Goal: Complete application form

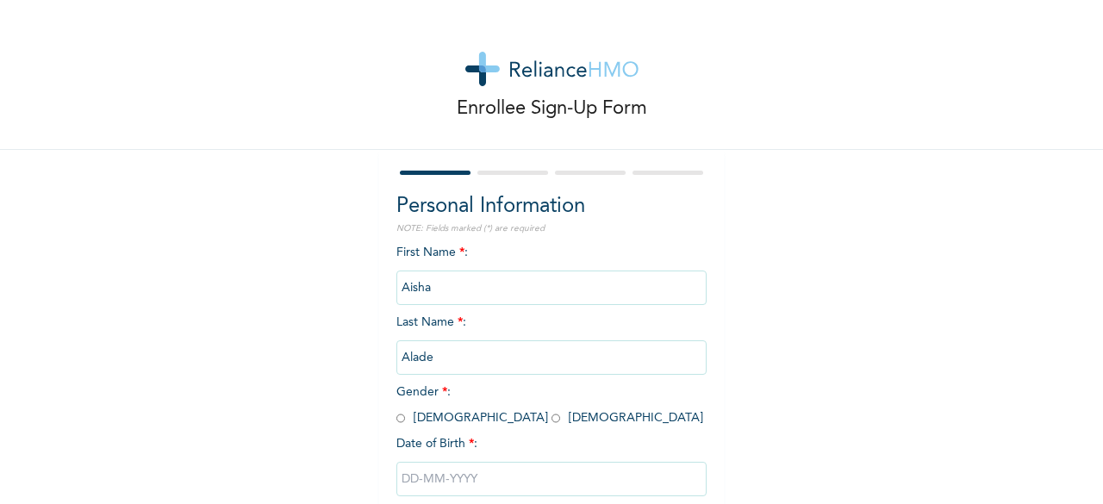
click at [552, 420] on input "radio" at bounding box center [556, 418] width 9 height 16
radio input "true"
click at [416, 478] on input "text" at bounding box center [551, 479] width 310 height 34
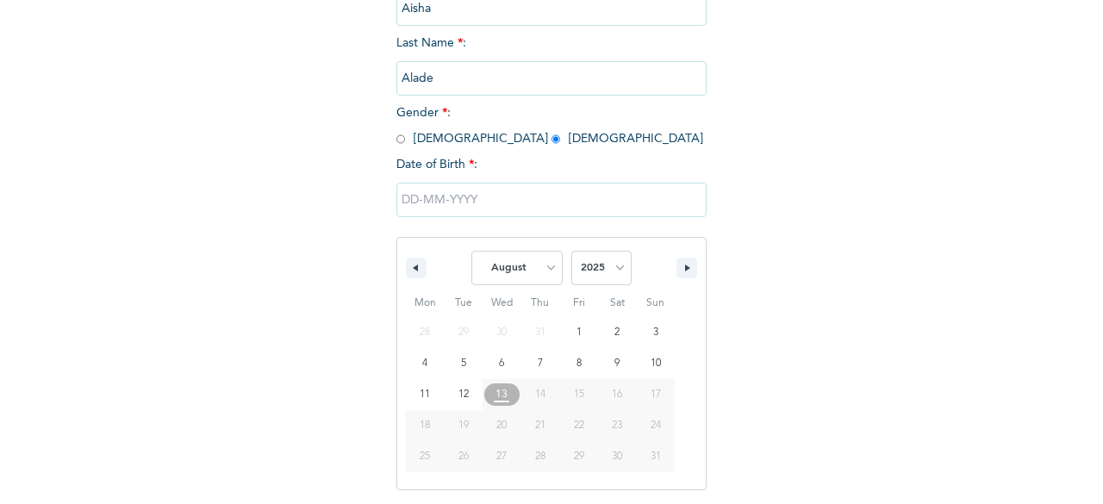
scroll to position [280, 0]
click at [493, 272] on select "January February March April May June July August September October November De…" at bounding box center [516, 267] width 91 height 34
click at [471, 252] on select "January February March April May June July August September October November De…" at bounding box center [516, 267] width 91 height 34
select select "7"
click at [601, 271] on select "2025 2024 2023 2022 2021 2020 2019 2018 2017 2016 2015 2014 2013 2012 2011 2010…" at bounding box center [601, 267] width 60 height 34
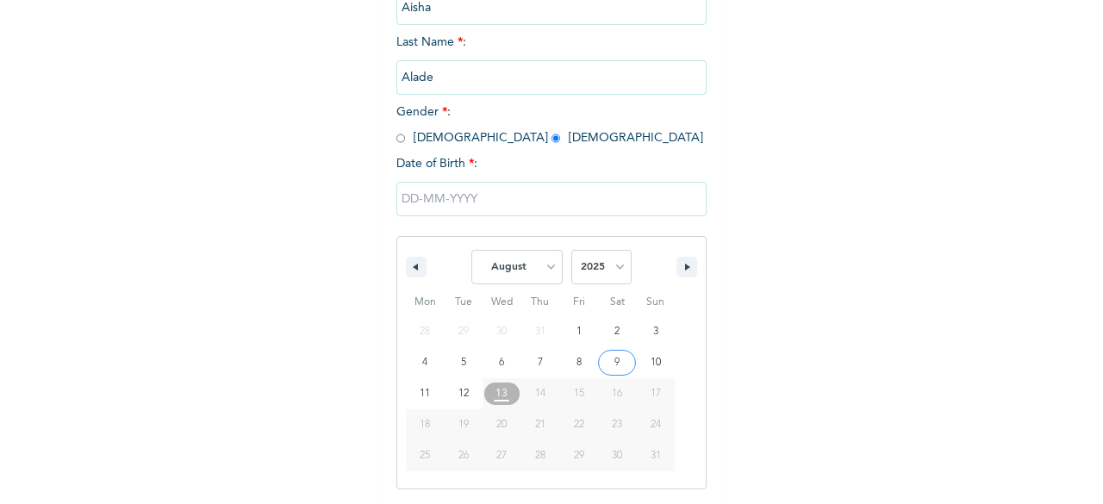
select select "1999"
click at [571, 252] on select "2025 2024 2023 2022 2021 2020 2019 2018 2017 2016 2015 2014 2013 2012 2011 2010…" at bounding box center [601, 267] width 60 height 34
click at [499, 284] on select "January February March April May June July August September October November De…" at bounding box center [516, 267] width 91 height 34
select select "9"
click at [471, 252] on select "January February March April May June July August September October November De…" at bounding box center [516, 267] width 91 height 34
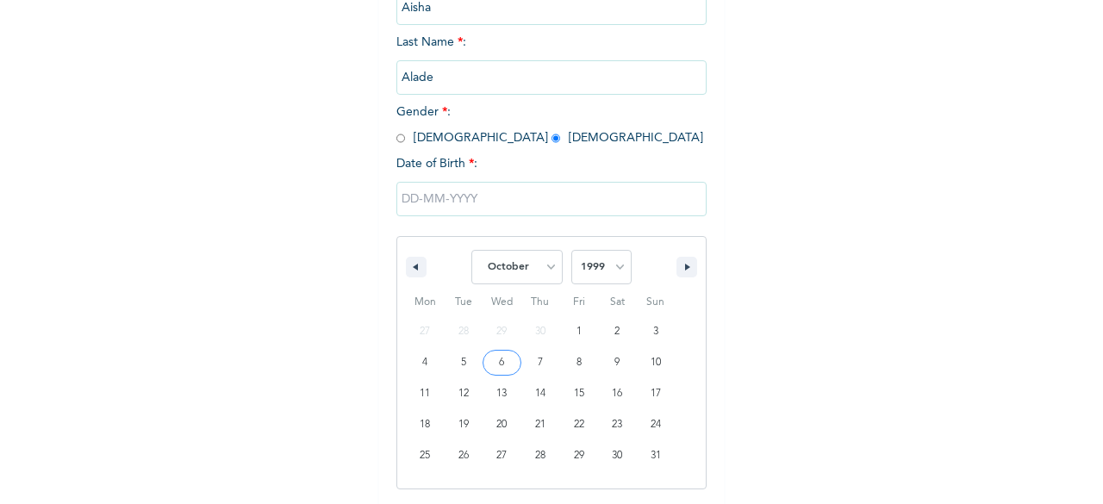
type input "10/06/1999"
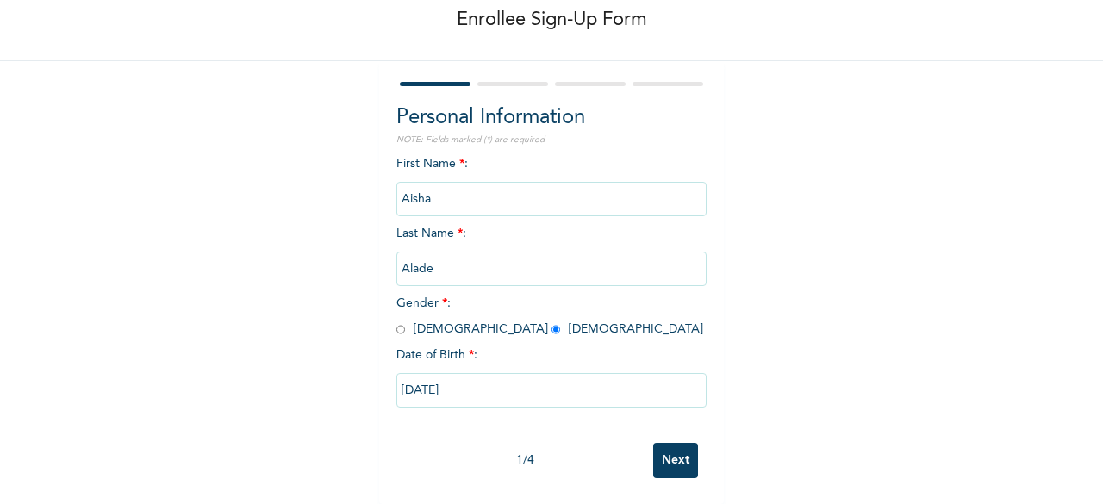
click at [671, 446] on input "Next" at bounding box center [675, 460] width 45 height 35
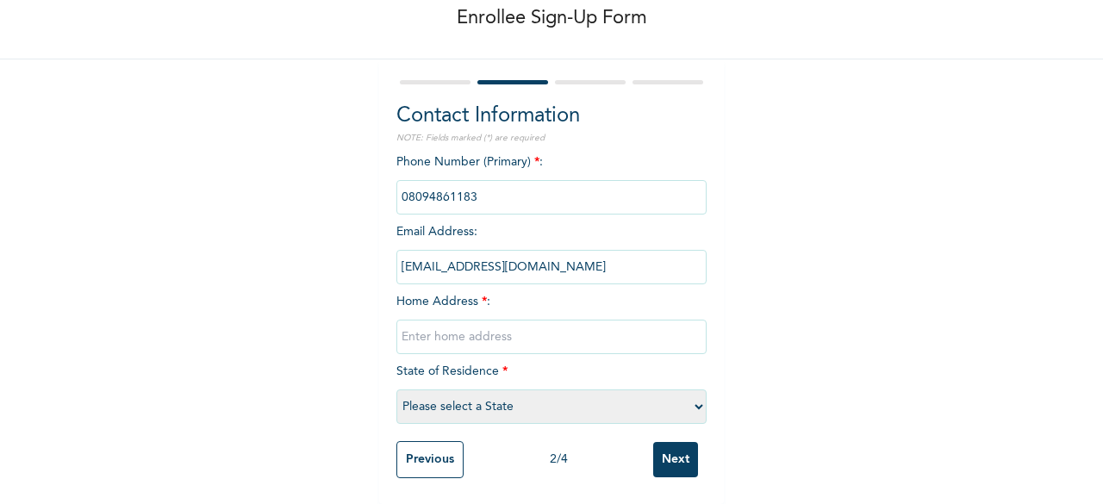
click at [474, 327] on input "text" at bounding box center [551, 337] width 310 height 34
click at [535, 400] on select "Please select a State Abia Abuja (FCT) Adamawa Akwa Ibom Anambra Bauchi Bayelsa…" at bounding box center [551, 407] width 310 height 34
select select "25"
click at [396, 390] on select "Please select a State Abia Abuja (FCT) Adamawa Akwa Ibom Anambra Bauchi Bayelsa…" at bounding box center [551, 407] width 310 height 34
click at [473, 187] on input "phone" at bounding box center [551, 197] width 310 height 34
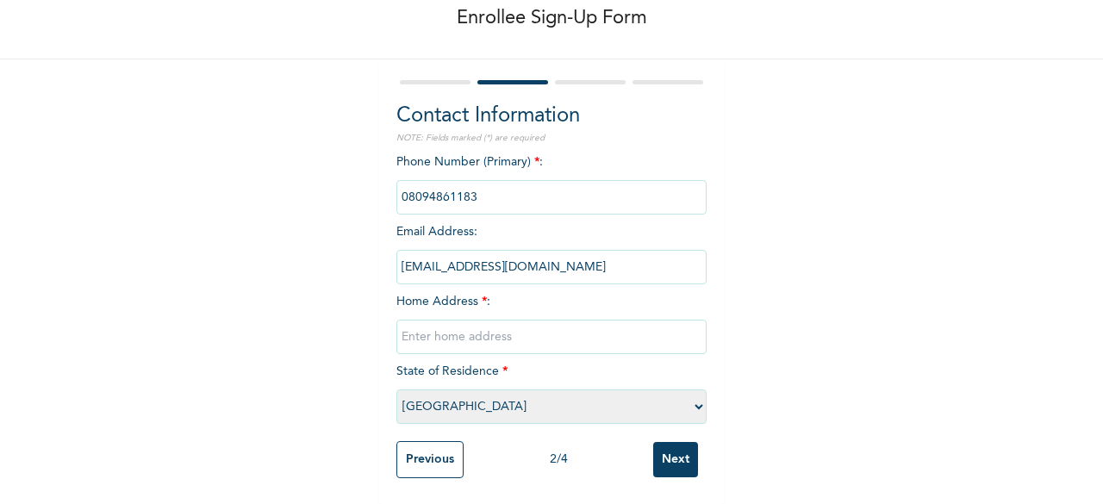
click at [465, 182] on input "phone" at bounding box center [551, 197] width 310 height 34
click at [840, 289] on div "Enrollee Sign-Up Form Contact Information NOTE: Fields marked (*) are required …" at bounding box center [551, 206] width 1103 height 595
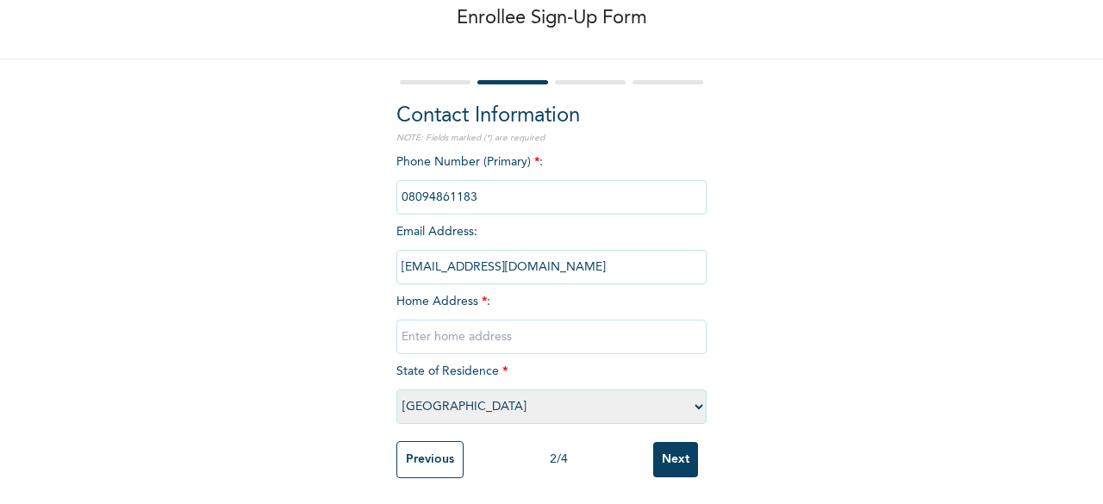
click at [515, 320] on input "text" at bounding box center [551, 337] width 310 height 34
type input "oworoshoki, lagos"
click at [669, 456] on input "Next" at bounding box center [675, 459] width 45 height 35
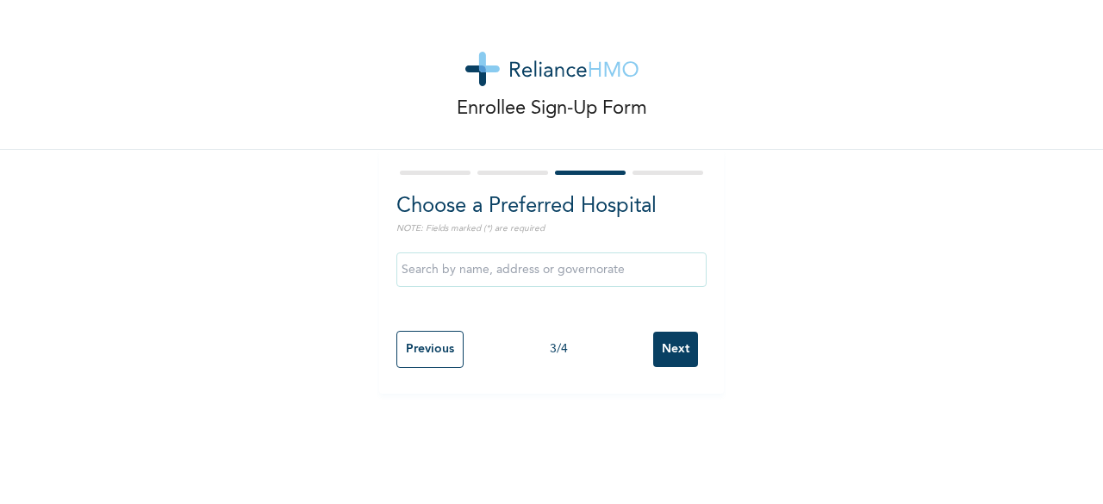
scroll to position [0, 0]
click at [662, 354] on input "Next" at bounding box center [675, 349] width 45 height 35
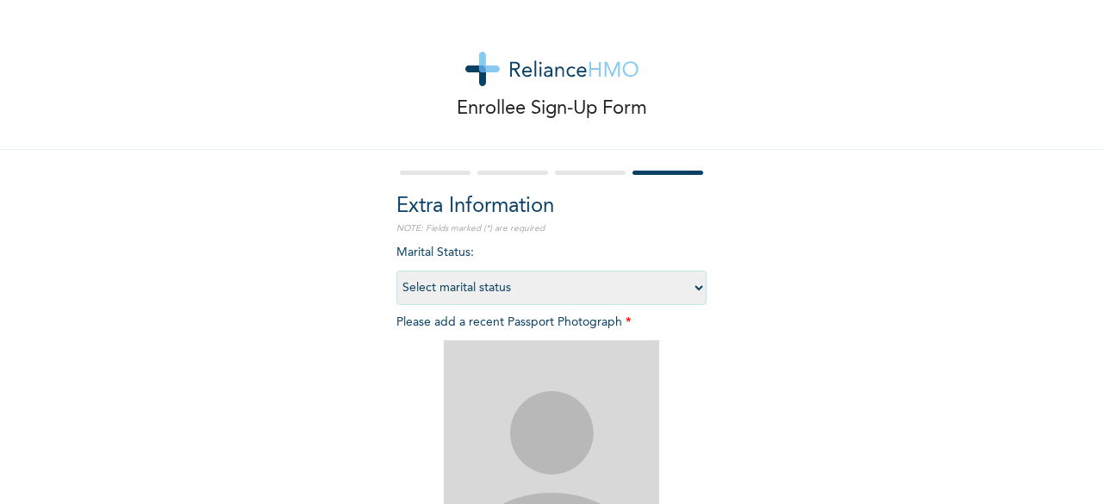
click at [531, 289] on select "Select marital status Single Married Divorced Widow/Widower" at bounding box center [551, 288] width 310 height 34
select select "1"
click at [396, 271] on select "Select marital status Single Married Divorced Widow/Widower" at bounding box center [551, 288] width 310 height 34
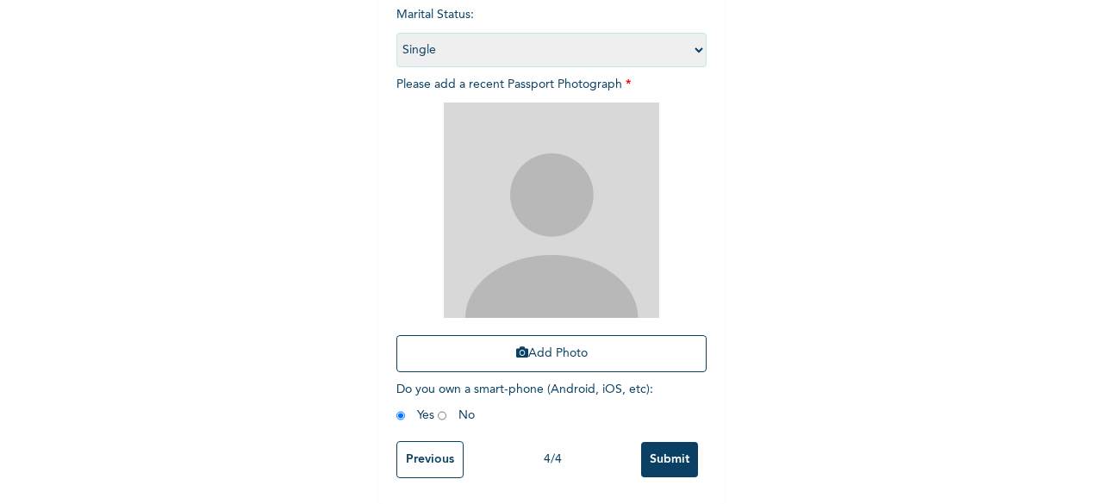
scroll to position [252, 0]
click at [554, 340] on button "Add Photo" at bounding box center [551, 353] width 310 height 37
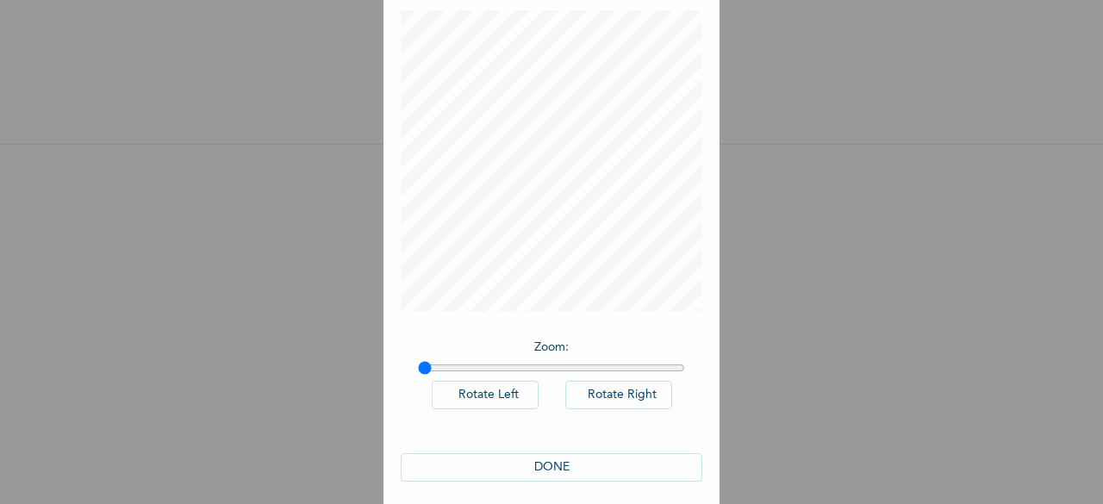
scroll to position [97, 0]
click at [549, 463] on button "DONE" at bounding box center [552, 457] width 302 height 28
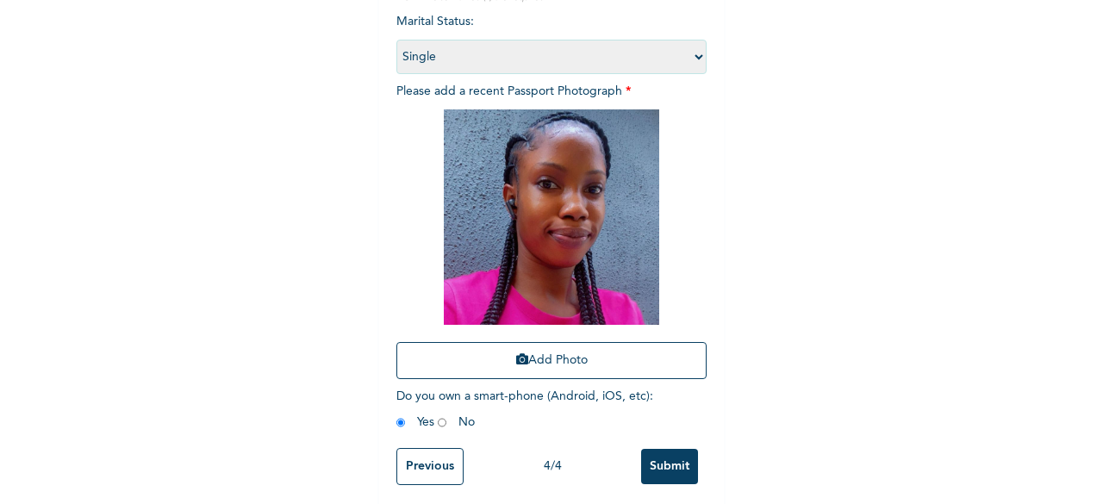
scroll to position [252, 0]
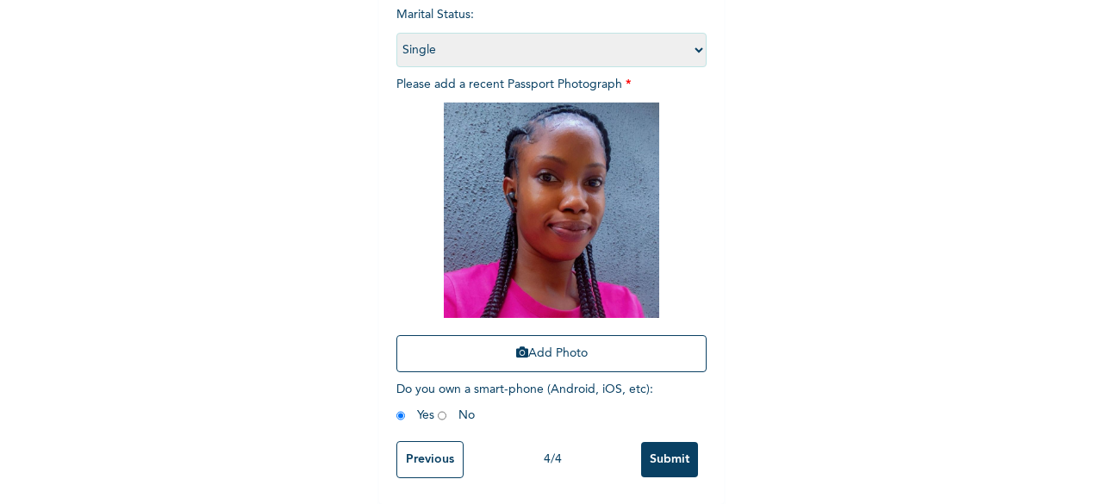
click at [660, 453] on input "Submit" at bounding box center [669, 459] width 57 height 35
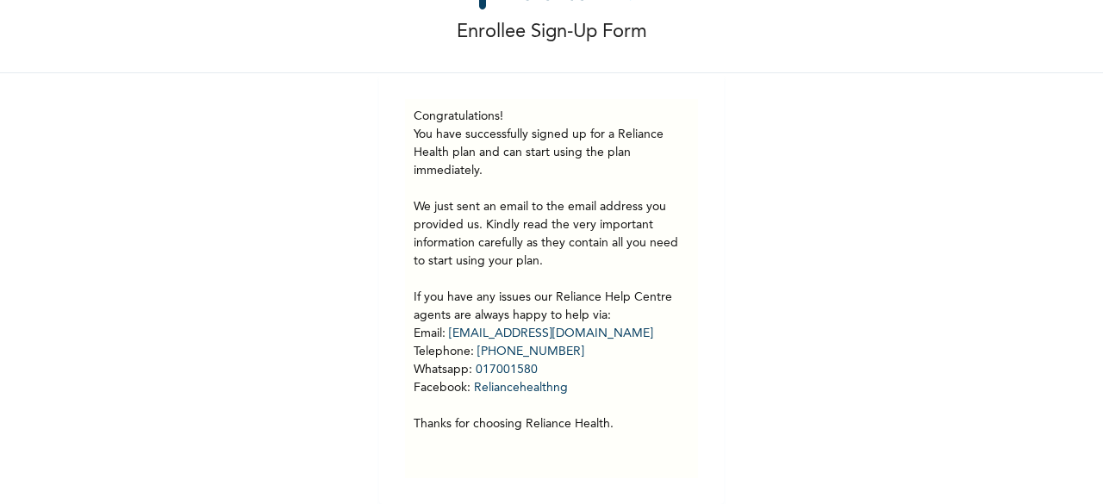
scroll to position [90, 0]
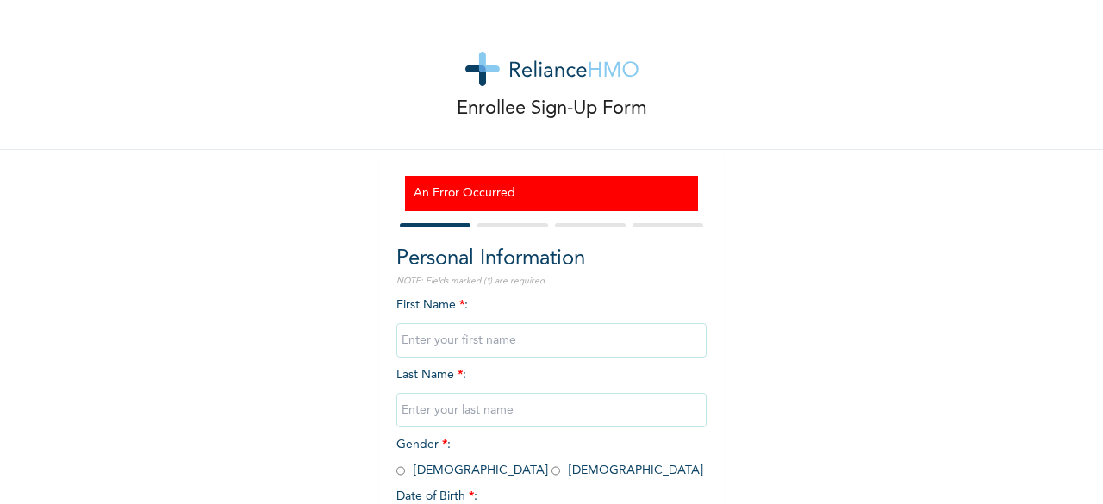
click at [462, 337] on input "text" at bounding box center [551, 340] width 310 height 34
click at [520, 346] on input "text" at bounding box center [551, 340] width 310 height 34
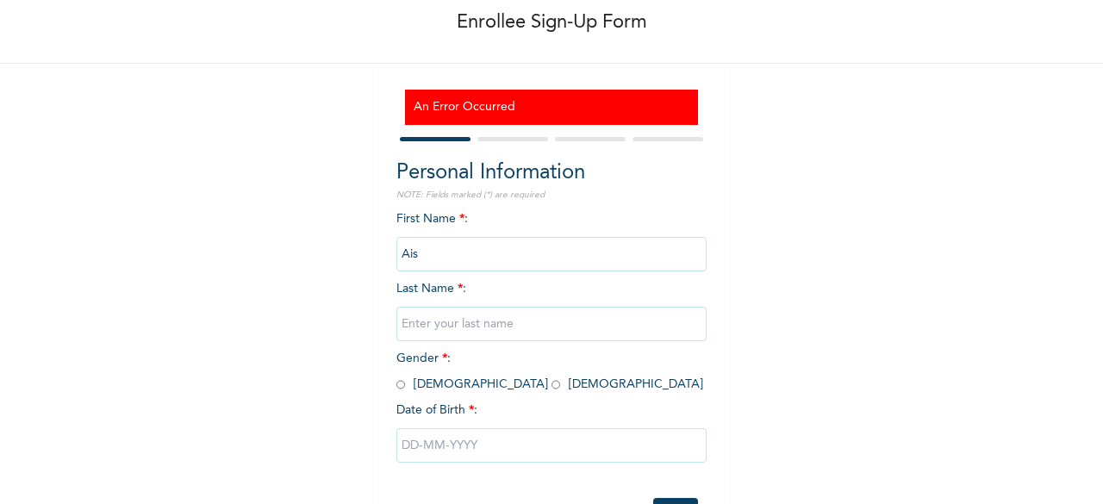
type input "Aisha"
click at [483, 335] on input "text" at bounding box center [551, 324] width 310 height 34
type input "Alade"
click at [552, 390] on input "radio" at bounding box center [556, 385] width 9 height 16
radio input "true"
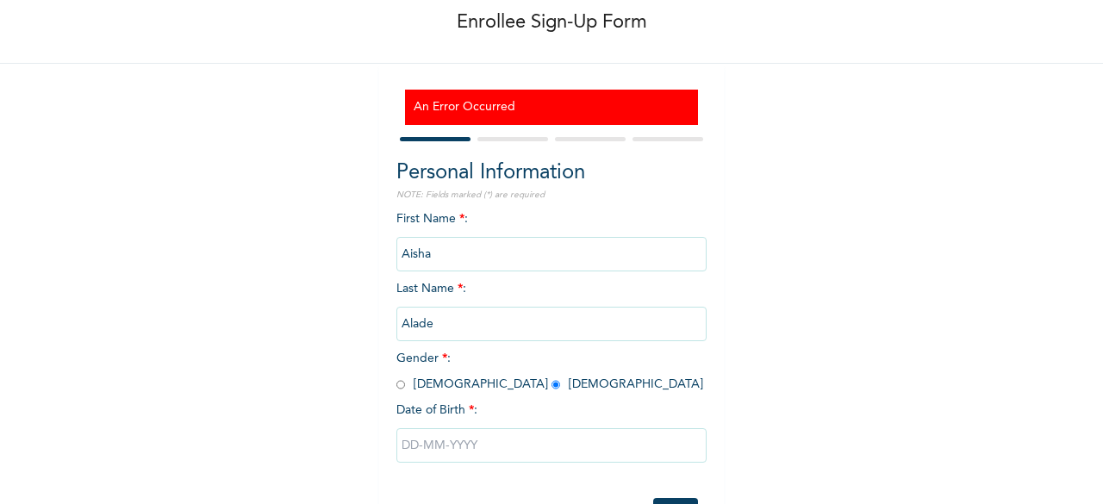
click at [437, 451] on input "text" at bounding box center [551, 445] width 310 height 34
select select "7"
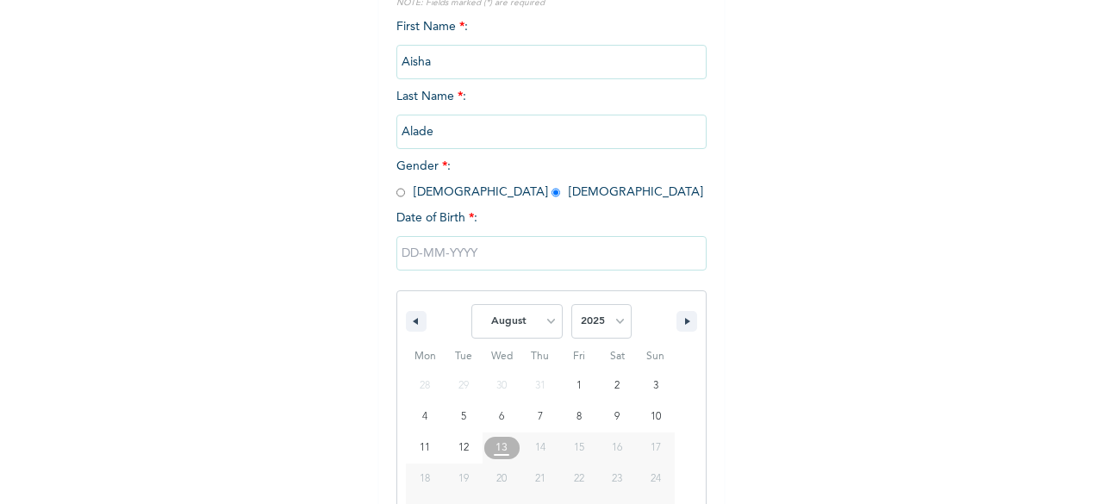
scroll to position [333, 0]
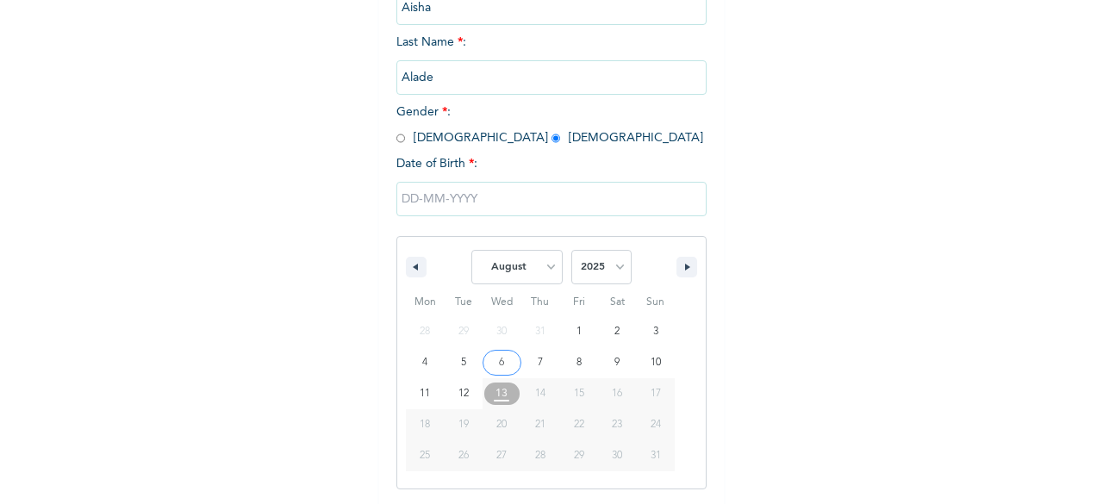
click at [584, 273] on select "2025 2024 2023 2022 2021 2020 2019 2018 2017 2016 2015 2014 2013 2012 2011 2010…" at bounding box center [601, 267] width 60 height 34
select select "1999"
click at [571, 252] on select "2025 2024 2023 2022 2021 2020 2019 2018 2017 2016 2015 2014 2013 2012 2011 2010…" at bounding box center [601, 267] width 60 height 34
click at [541, 263] on select "January February March April May June July August September October November De…" at bounding box center [516, 267] width 91 height 34
select select "9"
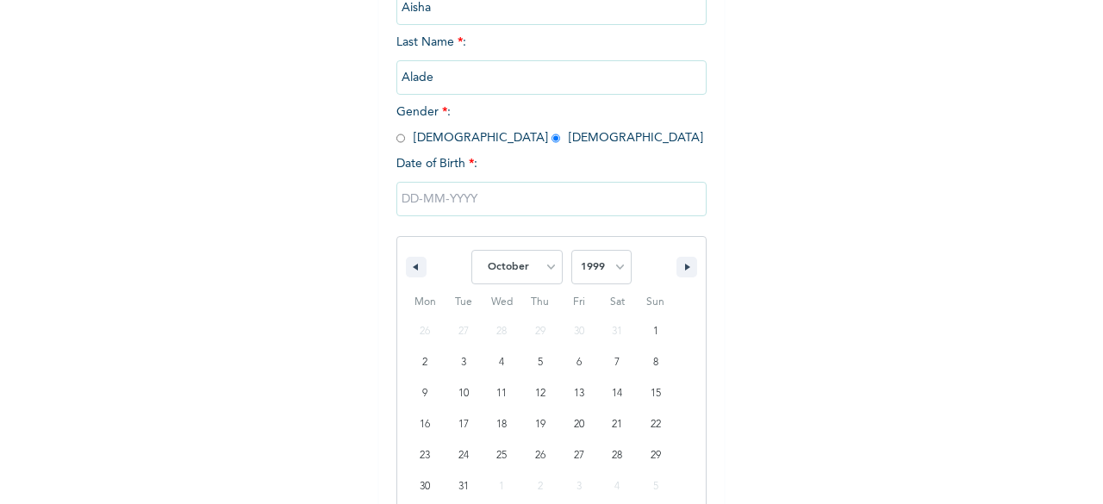
click at [471, 252] on select "January February March April May June July August September October November De…" at bounding box center [516, 267] width 91 height 34
type input "10/06/1999"
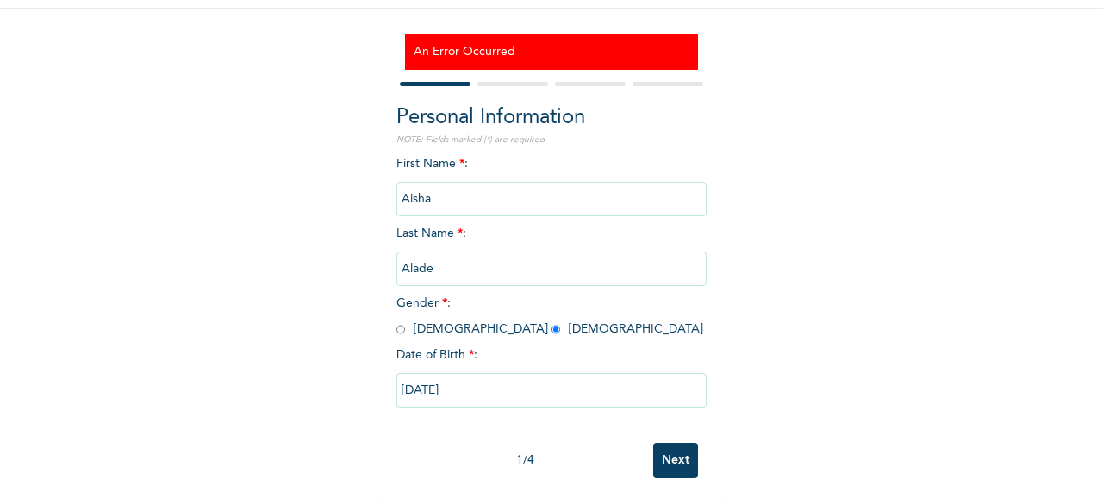
scroll to position [156, 0]
click at [653, 443] on input "Next" at bounding box center [675, 460] width 45 height 35
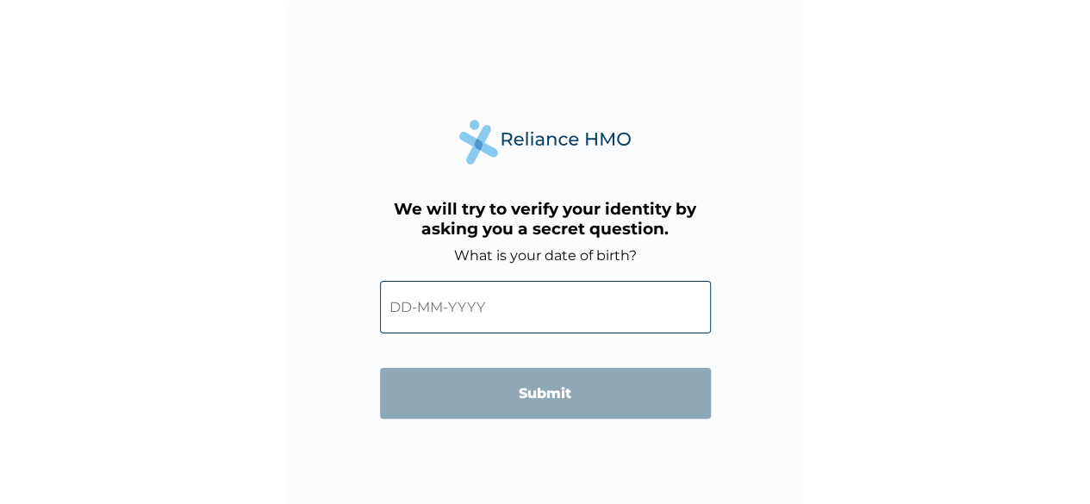
click at [487, 317] on input "text" at bounding box center [545, 307] width 331 height 53
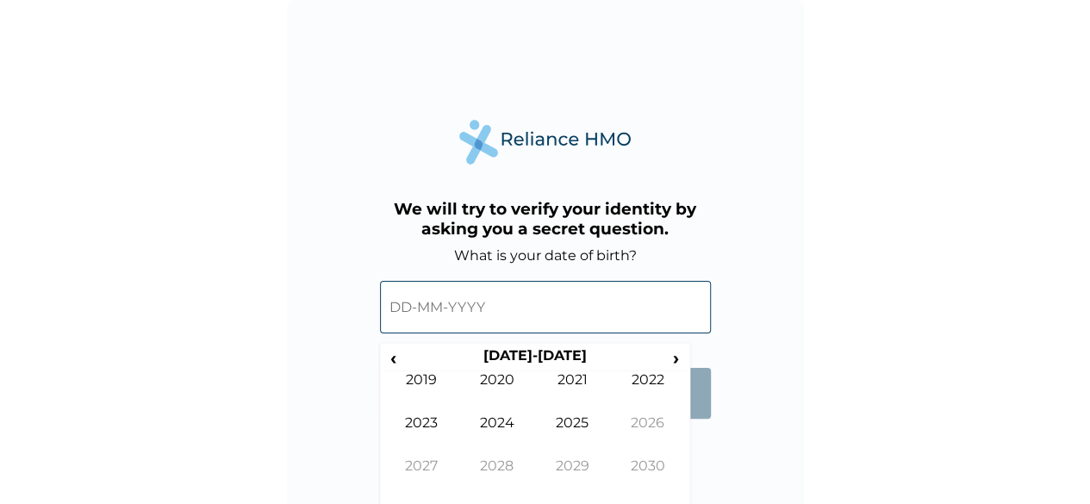
click at [391, 359] on span "‹" at bounding box center [393, 358] width 18 height 22
click at [398, 365] on span "‹" at bounding box center [393, 358] width 18 height 22
click at [418, 387] on td "1999" at bounding box center [422, 392] width 76 height 43
click at [510, 469] on td "Oct" at bounding box center [497, 479] width 76 height 43
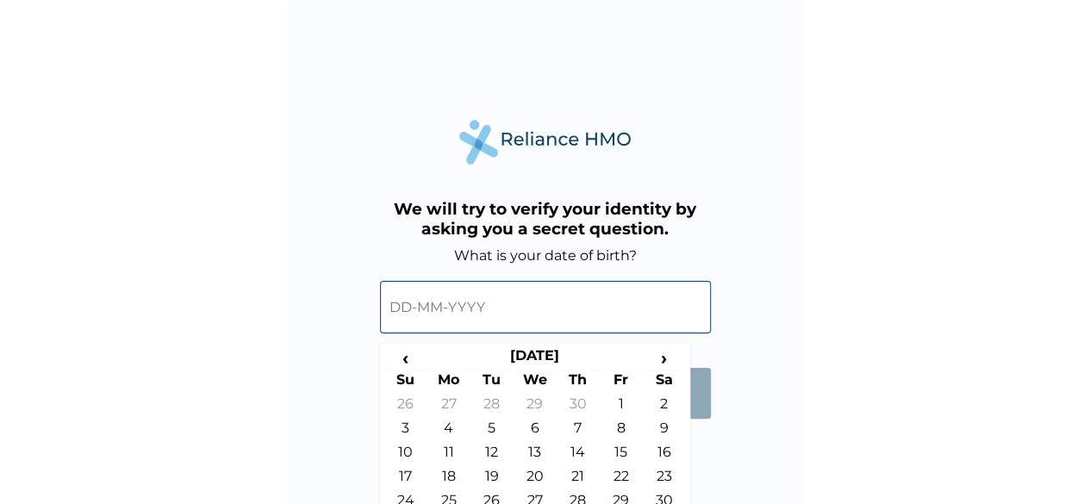
click at [545, 428] on td "6" at bounding box center [535, 432] width 43 height 24
type input "06-10-1999"
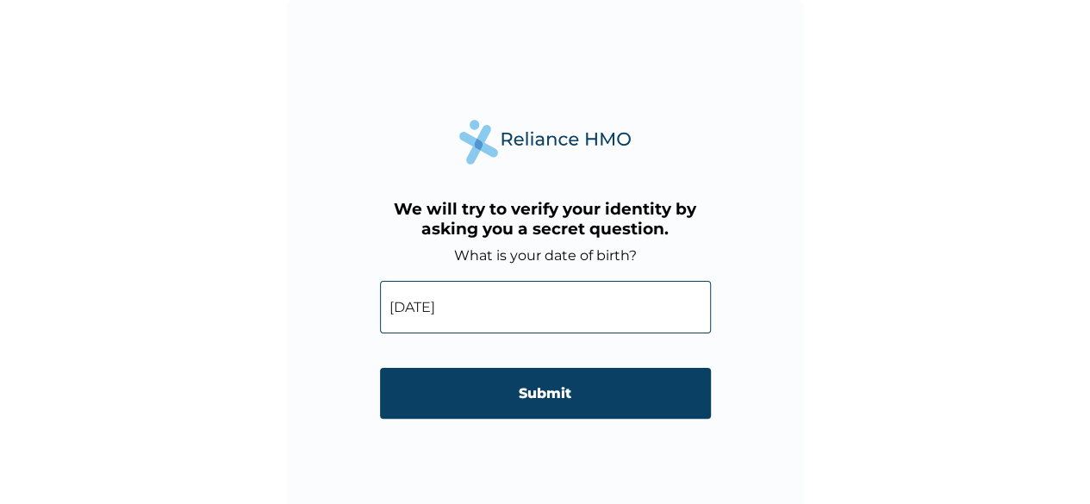
click at [581, 400] on input "Submit" at bounding box center [545, 393] width 331 height 51
